Goal: Transaction & Acquisition: Purchase product/service

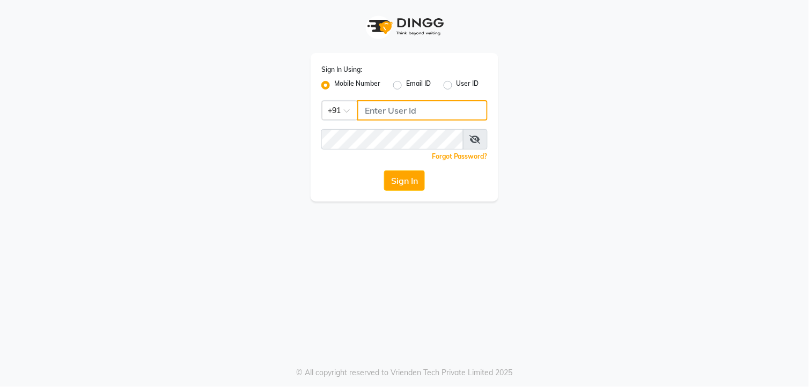
click at [370, 109] on input "Username" at bounding box center [422, 110] width 130 height 20
type input "7720066066"
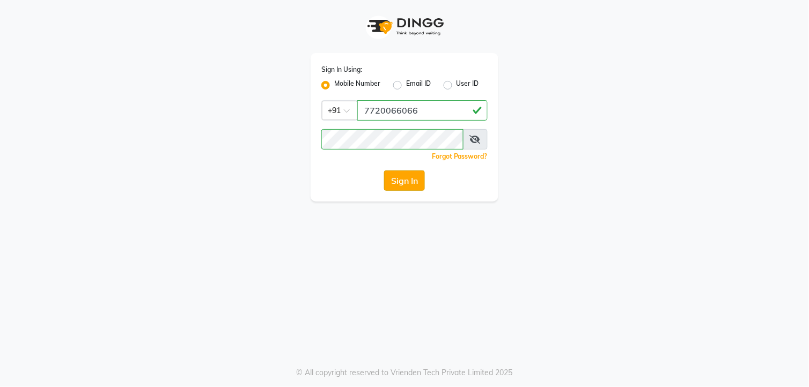
click at [408, 183] on button "Sign In" at bounding box center [404, 181] width 41 height 20
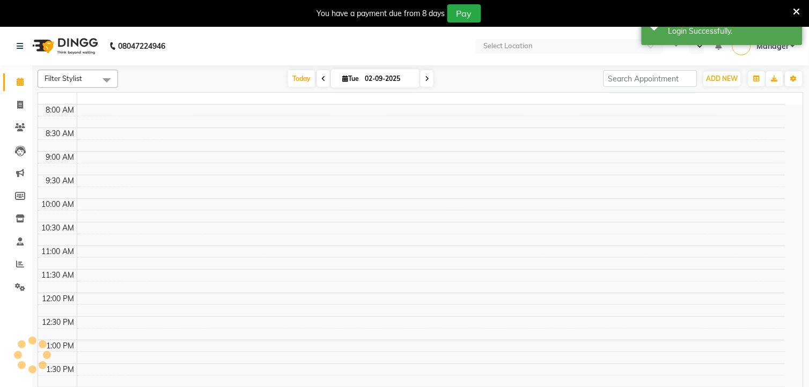
select select "en"
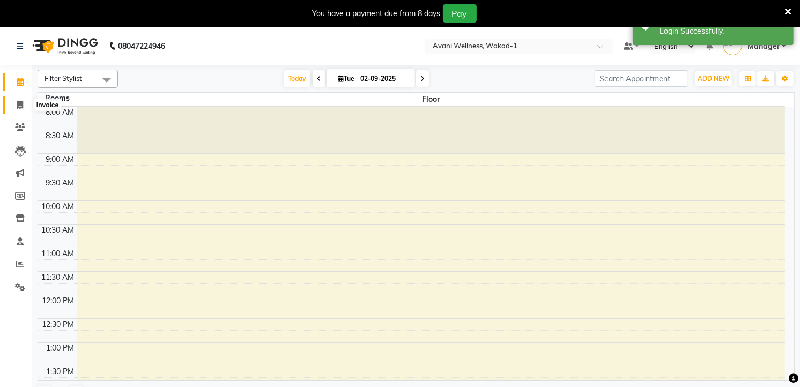
click at [19, 103] on icon at bounding box center [20, 105] width 6 height 8
select select "service"
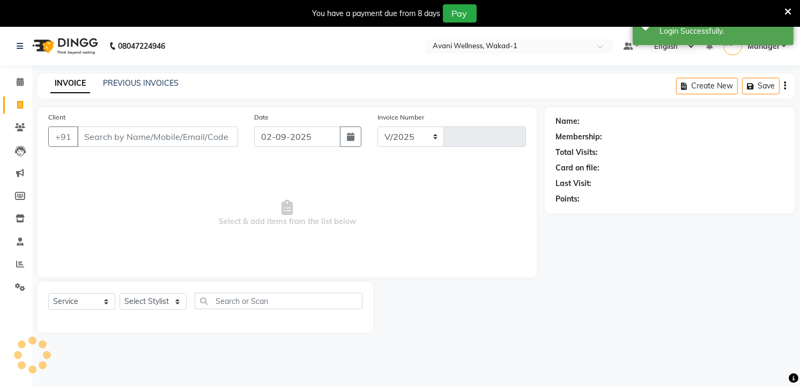
select select "4822"
type input "5840"
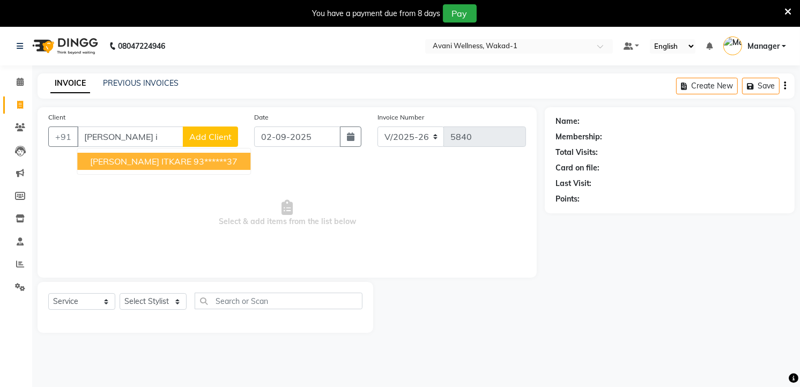
click at [131, 154] on button "SONALI ITKARE 93******37" at bounding box center [163, 161] width 173 height 17
type input "93******37"
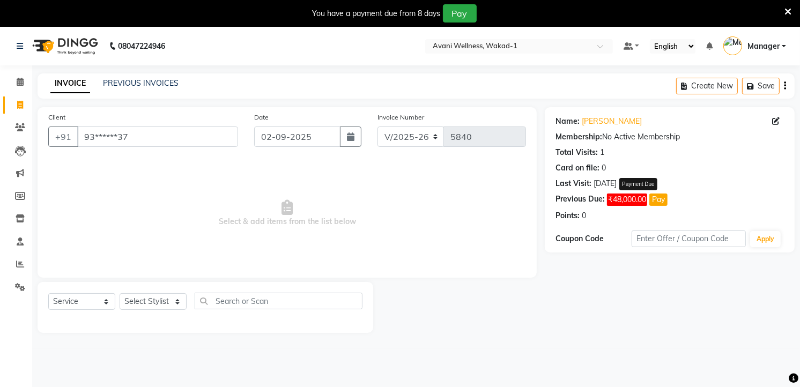
click at [659, 199] on button "Pay" at bounding box center [658, 200] width 18 height 12
select select "1"
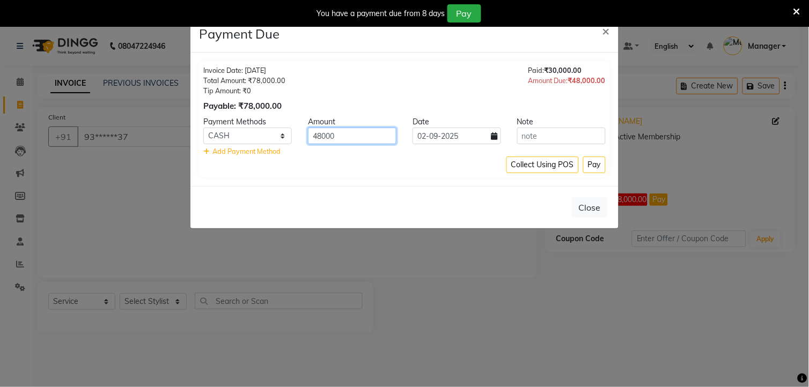
click at [354, 136] on input "48000" at bounding box center [352, 136] width 88 height 17
type input "4"
type input "25000"
click at [544, 141] on input "text" at bounding box center [561, 136] width 88 height 17
click at [592, 157] on button "Pay" at bounding box center [594, 165] width 23 height 17
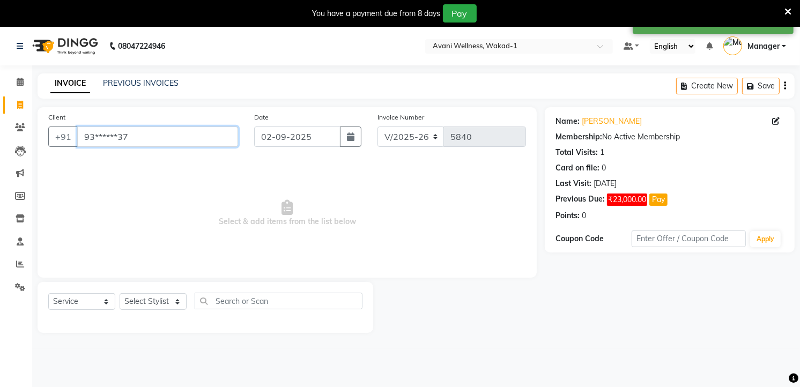
click at [151, 140] on input "93******37" at bounding box center [157, 137] width 161 height 20
type input "9"
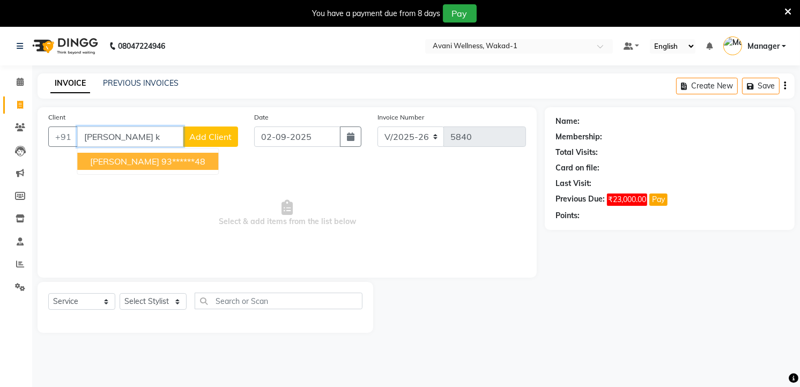
click at [161, 158] on ngb-highlight "93******48" at bounding box center [183, 161] width 44 height 11
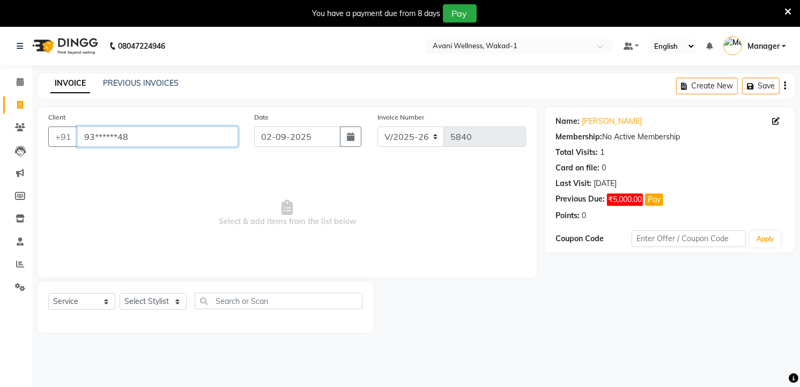
click at [137, 141] on input "93******48" at bounding box center [157, 137] width 161 height 20
type input "9"
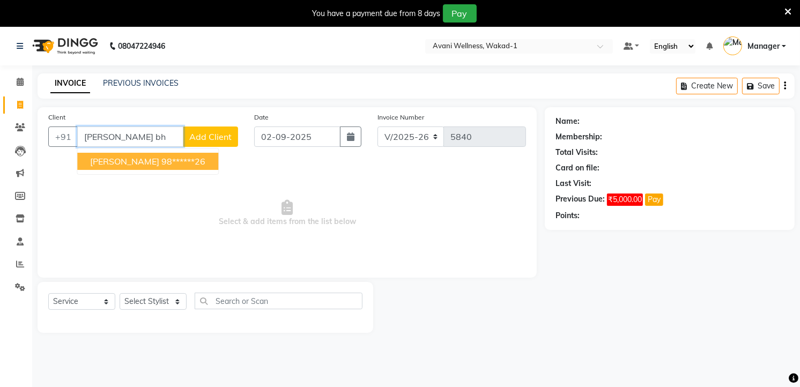
click at [171, 154] on button "ASMITA BHANDARE 98******26" at bounding box center [147, 161] width 141 height 17
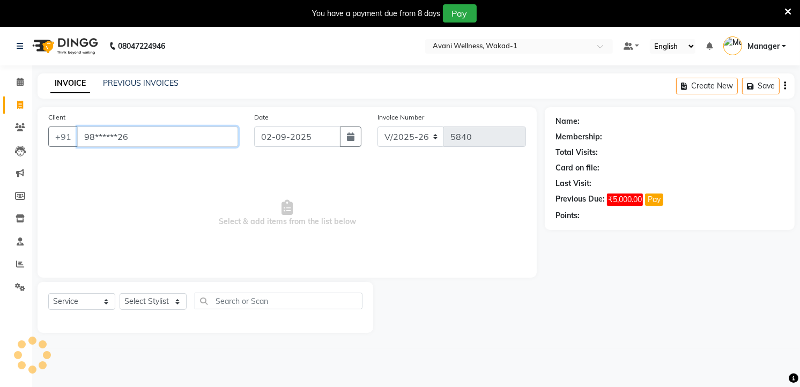
type input "98******26"
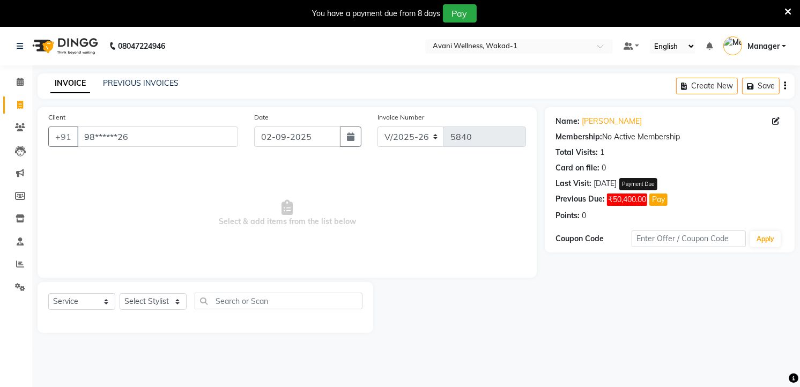
click at [661, 203] on button "Pay" at bounding box center [658, 200] width 18 height 12
select select "1"
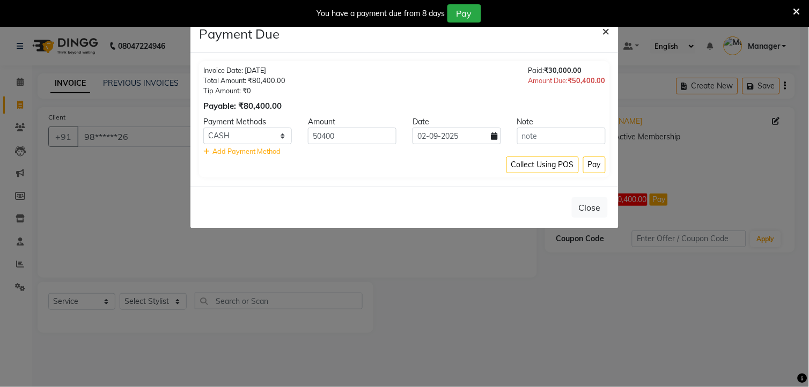
click at [603, 30] on span "×" at bounding box center [606, 31] width 8 height 16
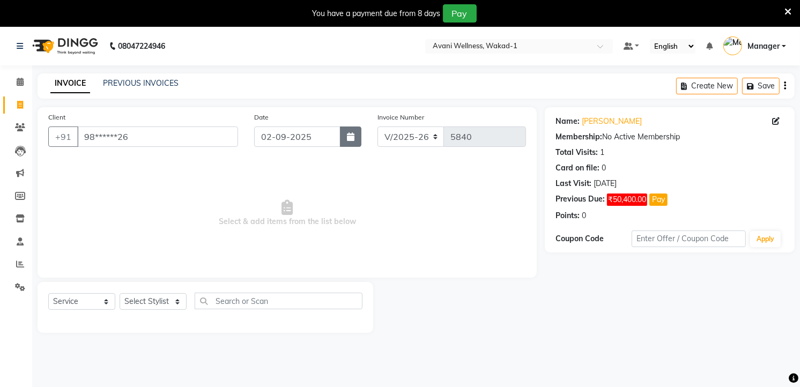
click at [345, 135] on button "button" at bounding box center [350, 137] width 21 height 20
select select "9"
select select "2025"
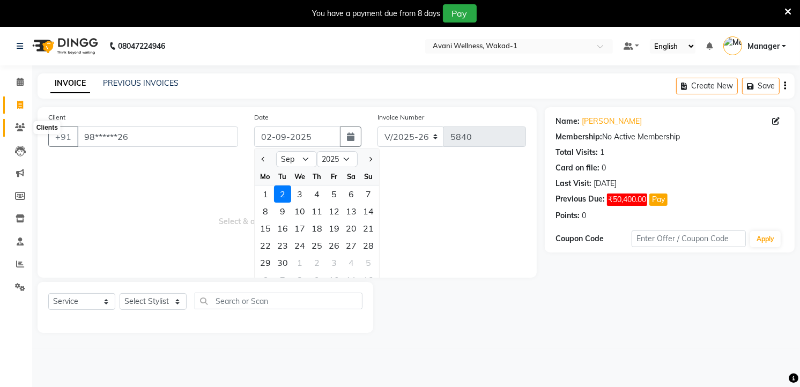
click at [19, 127] on icon at bounding box center [20, 127] width 10 height 8
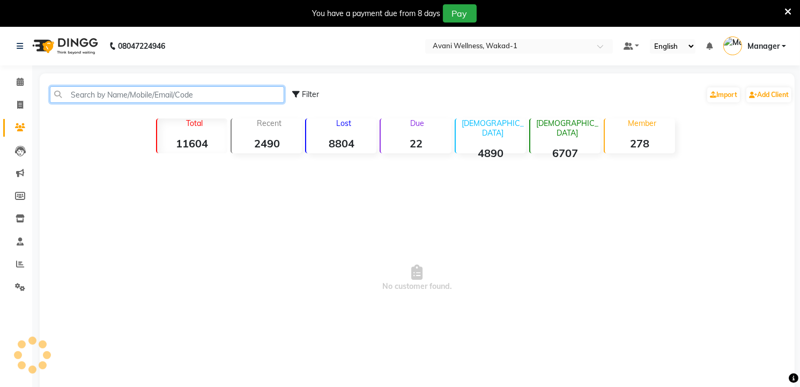
click at [108, 92] on input "text" at bounding box center [167, 94] width 234 height 17
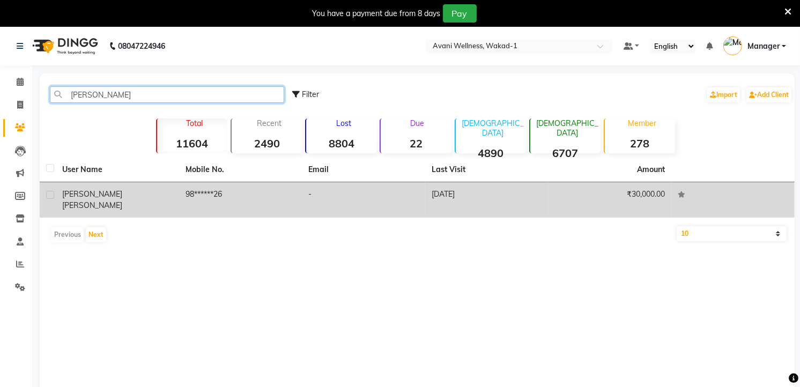
type input "asmita bhand"
click at [365, 197] on td "-" at bounding box center [363, 199] width 123 height 35
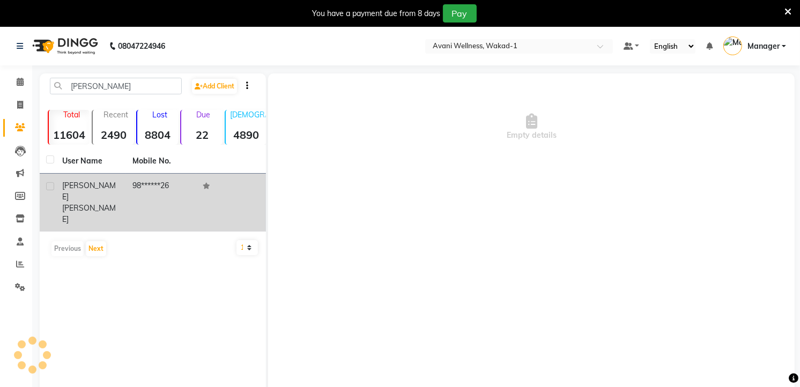
click at [164, 193] on td "98******26" at bounding box center [161, 203] width 70 height 58
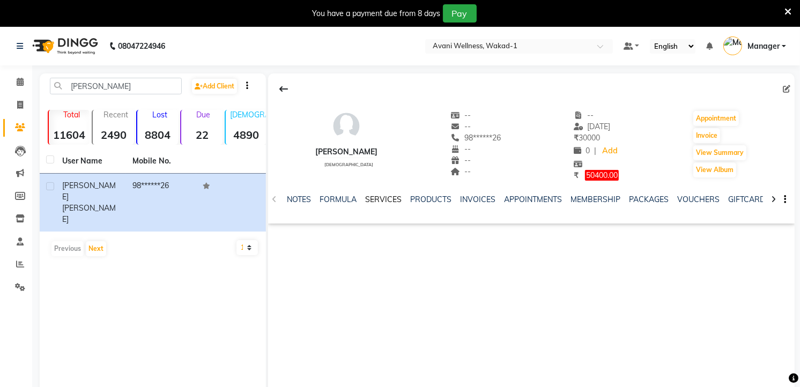
click at [387, 196] on link "SERVICES" at bounding box center [383, 200] width 36 height 10
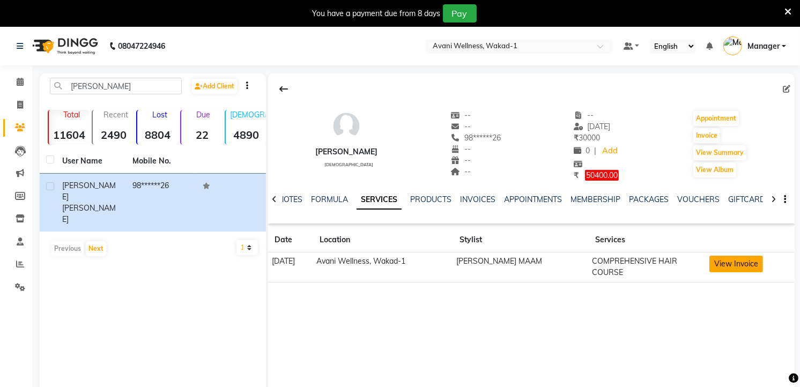
click at [737, 258] on button "View Invoice" at bounding box center [736, 264] width 54 height 17
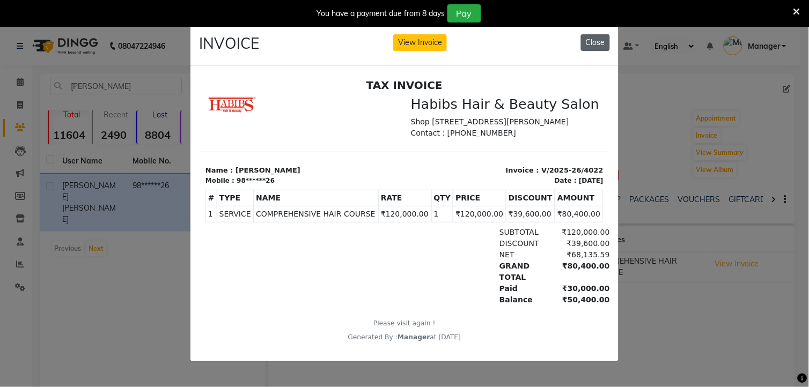
click at [590, 39] on button "Close" at bounding box center [595, 42] width 29 height 17
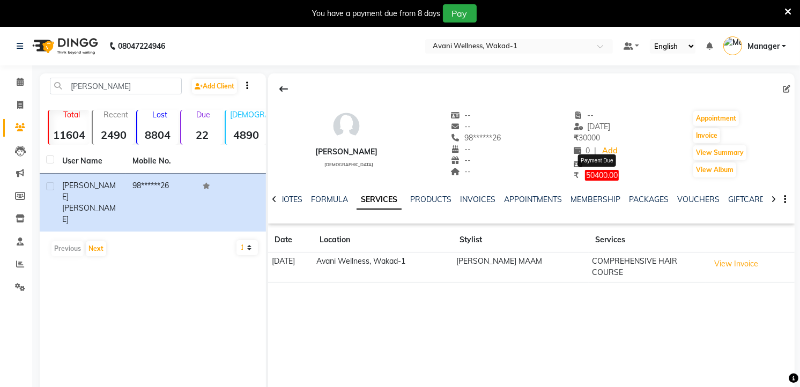
click at [609, 176] on span "50400.00" at bounding box center [602, 175] width 34 height 11
select select "1"
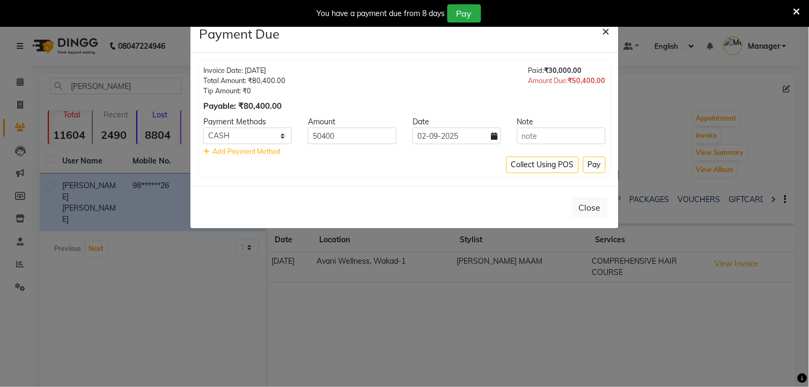
click at [608, 33] on span "×" at bounding box center [606, 31] width 8 height 16
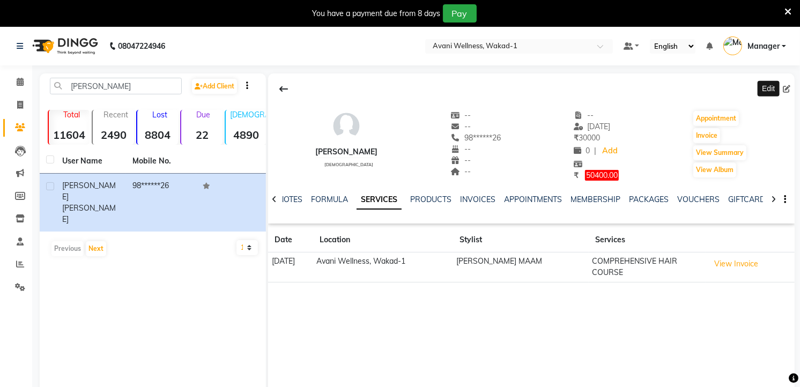
click at [789, 84] on span at bounding box center [789, 89] width 12 height 11
click at [787, 87] on icon at bounding box center [787, 89] width 8 height 8
select select "22"
select select "[DEMOGRAPHIC_DATA]"
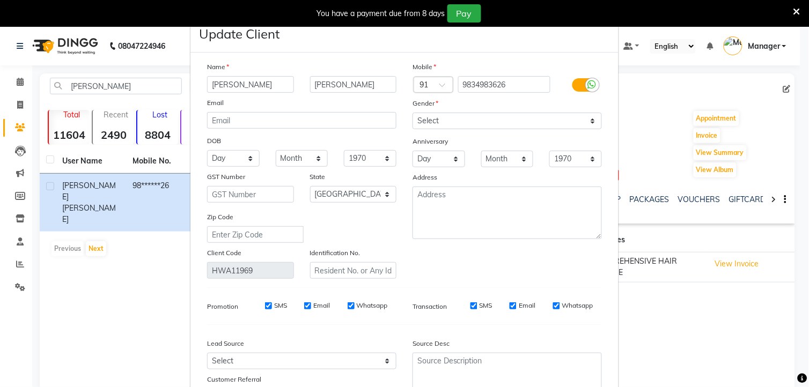
click at [639, 307] on ngb-modal-window "Update Client Name ASMITA BHANDARE Email DOB Day 01 02 03 04 05 06 07 08 09 10 …" at bounding box center [404, 193] width 809 height 387
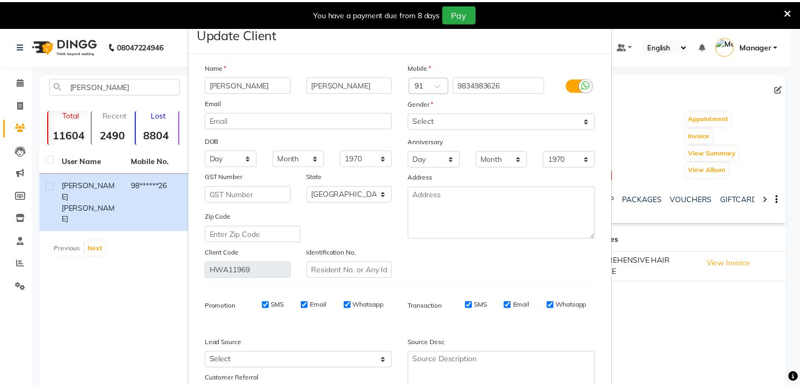
scroll to position [90, 0]
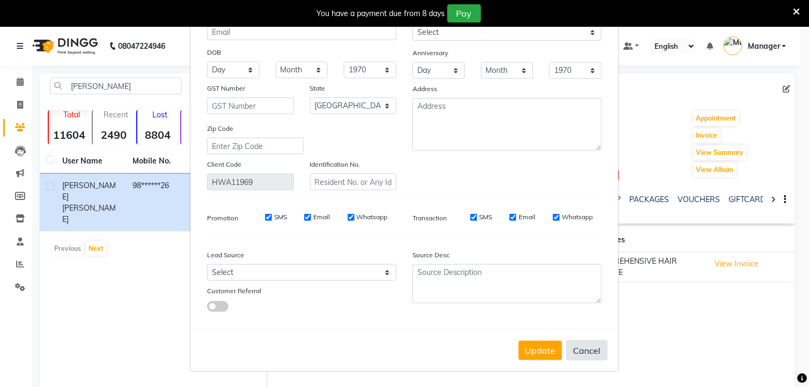
click at [596, 346] on button "Cancel" at bounding box center [586, 351] width 41 height 20
select select
select select "null"
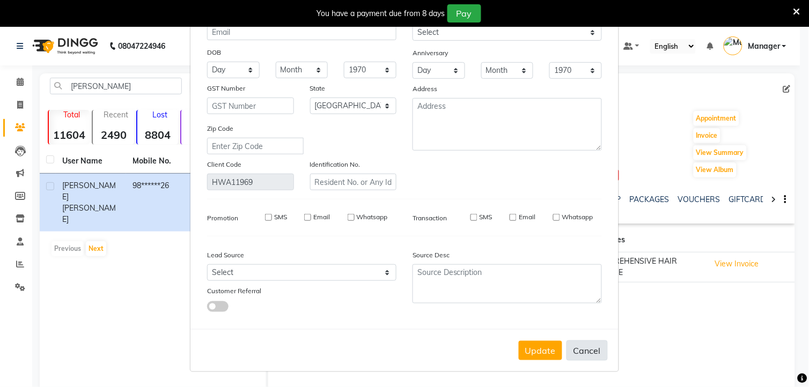
select select
checkbox input "false"
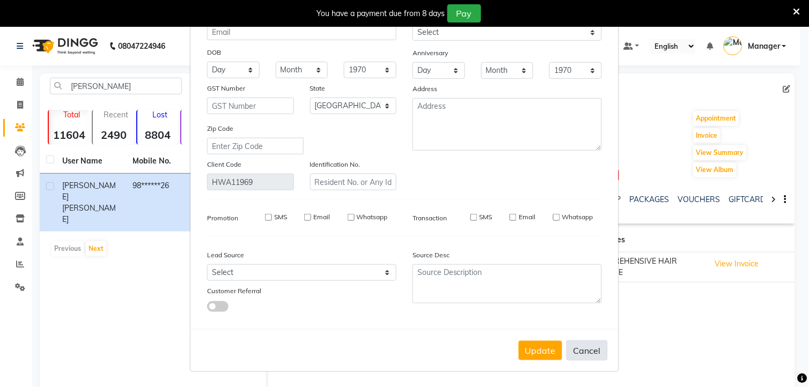
checkbox input "false"
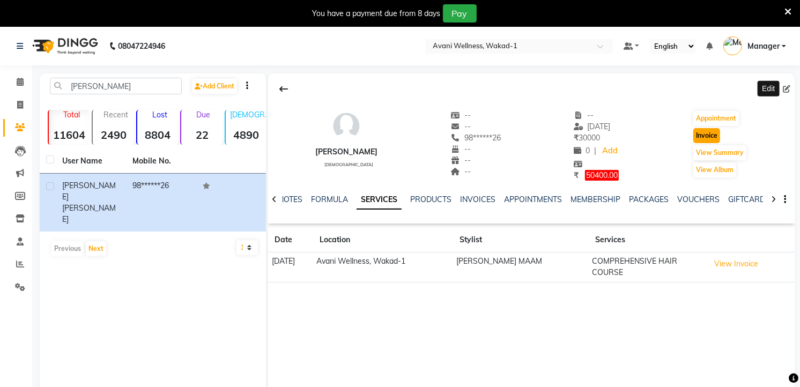
click at [716, 132] on button "Invoice" at bounding box center [706, 135] width 27 height 15
select select "4822"
select select "service"
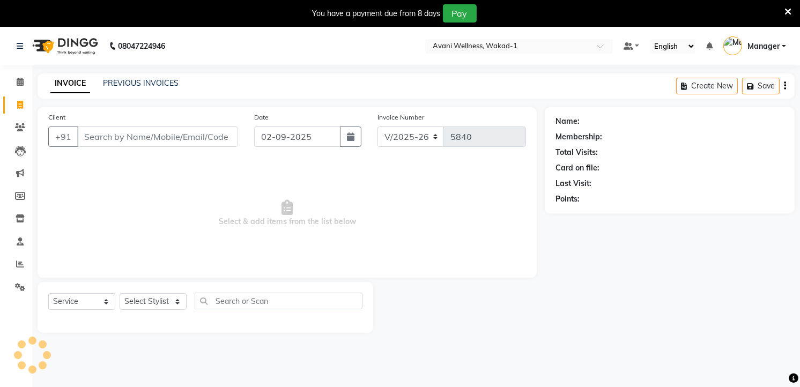
scroll to position [27, 0]
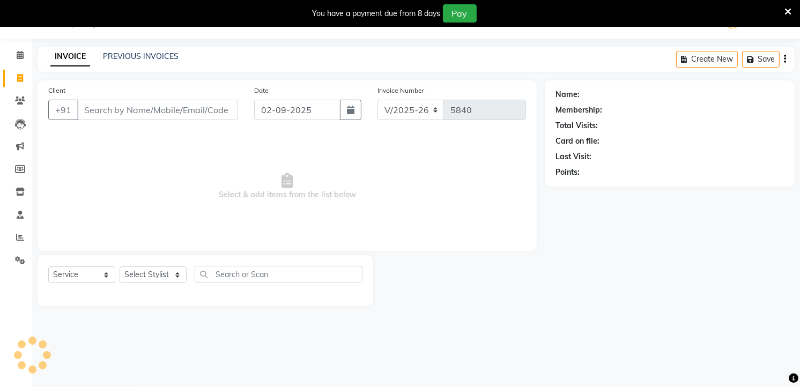
type input "98******26"
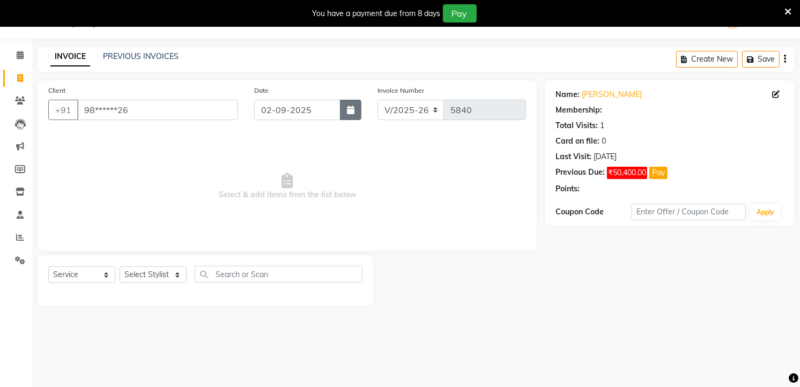
click at [352, 116] on button "button" at bounding box center [350, 110] width 21 height 20
select select "9"
select select "2025"
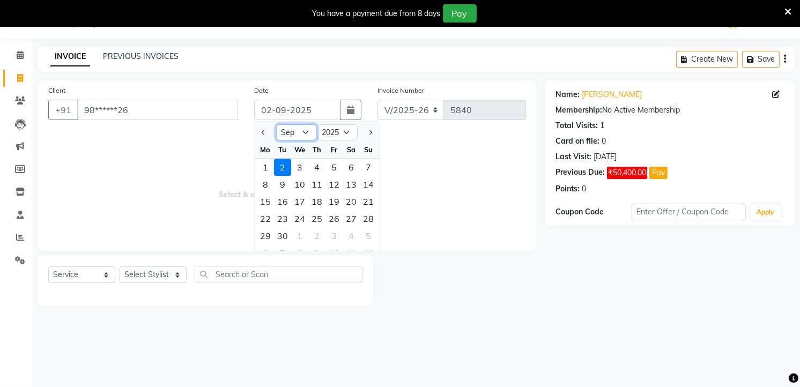
click at [293, 127] on select "Jan Feb Mar Apr May Jun Jul Aug Sep Oct Nov Dec" at bounding box center [296, 132] width 41 height 16
select select "8"
click at [276, 124] on select "Jan Feb Mar Apr May Jun Jul Aug Sep Oct Nov Dec" at bounding box center [296, 132] width 41 height 16
click at [269, 200] on div "11" at bounding box center [265, 201] width 17 height 17
type input "11-08-2025"
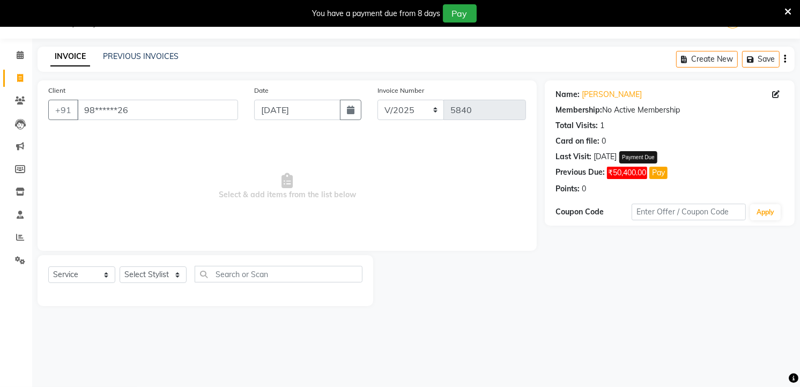
click at [659, 168] on button "Pay" at bounding box center [658, 173] width 18 height 12
select select "1"
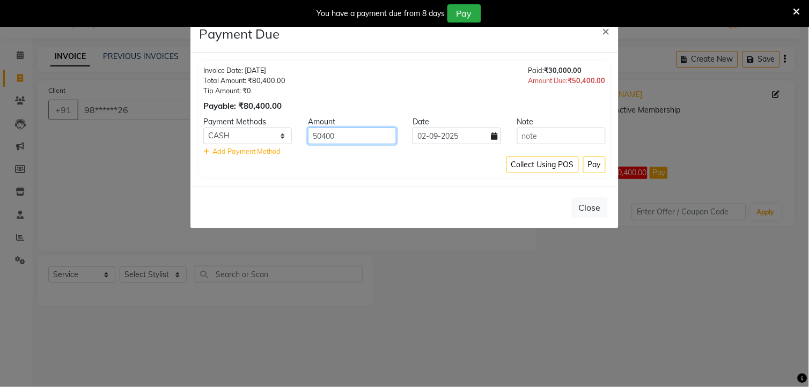
click at [322, 136] on input "50400" at bounding box center [352, 136] width 88 height 17
type input "30400"
click at [535, 134] on input "text" at bounding box center [561, 136] width 88 height 17
type input "400 discount"
click at [596, 167] on button "Pay" at bounding box center [594, 165] width 23 height 17
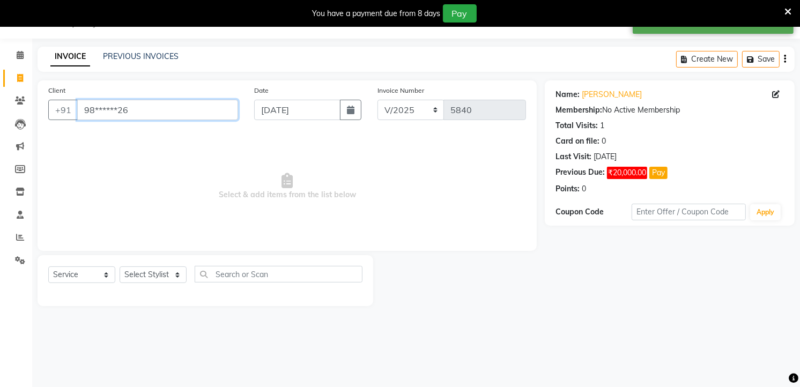
click at [137, 114] on input "98******26" at bounding box center [157, 110] width 161 height 20
type input "9"
